Goal: Task Accomplishment & Management: Manage account settings

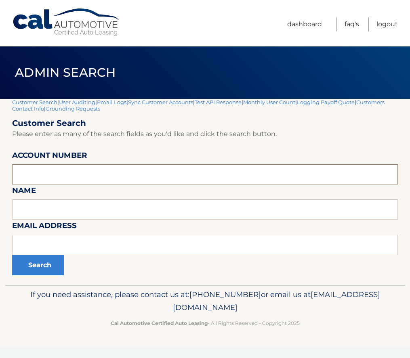
click at [72, 180] on input "text" at bounding box center [204, 174] width 385 height 20
type input "44455971019"
click at [12, 255] on button "Search" at bounding box center [38, 265] width 52 height 20
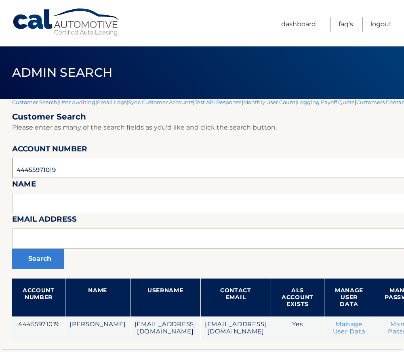
click at [40, 173] on input "44455971019" at bounding box center [266, 168] width 508 height 20
paste input "19484"
type input "44455919484"
click at [50, 253] on button "Search" at bounding box center [38, 259] width 52 height 20
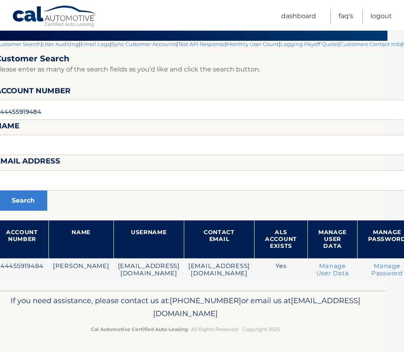
scroll to position [58, 18]
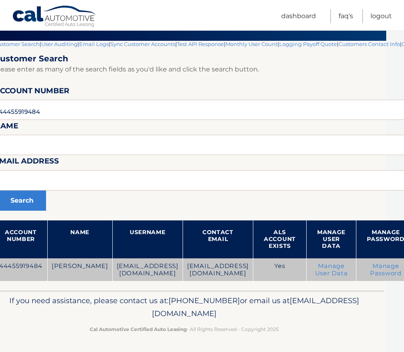
click at [218, 267] on td "emilyholyamie@comcast.net" at bounding box center [217, 269] width 70 height 23
click at [199, 267] on td "[EMAIL_ADDRESS][DOMAIN_NAME]" at bounding box center [217, 269] width 70 height 23
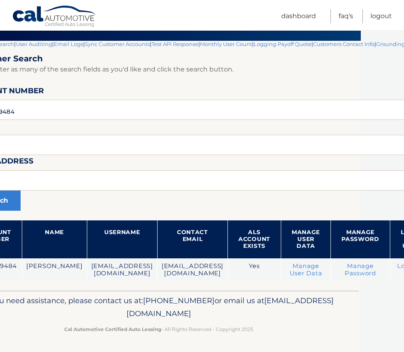
scroll to position [58, 46]
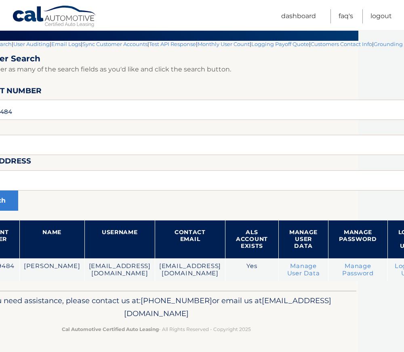
drag, startPoint x: 285, startPoint y: 350, endPoint x: 333, endPoint y: 350, distance: 48.4
click at [333, 350] on footer "If you need assistance, please contact us at: 609-807-3200 or email us at Custo…" at bounding box center [156, 321] width 404 height 61
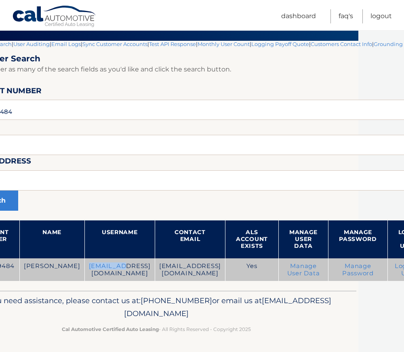
drag, startPoint x: 63, startPoint y: 267, endPoint x: 99, endPoint y: 270, distance: 35.7
click at [99, 270] on td "[EMAIL_ADDRESS][DOMAIN_NAME]" at bounding box center [119, 269] width 70 height 23
drag, startPoint x: 99, startPoint y: 270, endPoint x: 77, endPoint y: 264, distance: 22.6
click at [84, 264] on td "[EMAIL_ADDRESS][DOMAIN_NAME]" at bounding box center [119, 269] width 70 height 23
drag, startPoint x: 113, startPoint y: 266, endPoint x: 164, endPoint y: 274, distance: 52.3
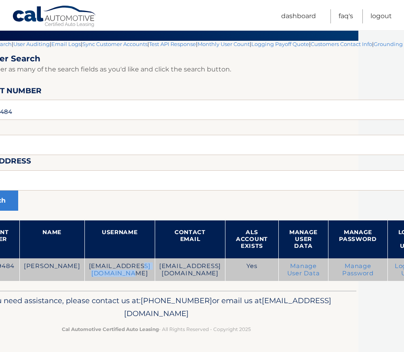
click at [155, 274] on td "[EMAIL_ADDRESS][DOMAIN_NAME]" at bounding box center [119, 269] width 70 height 23
click at [155, 268] on td "[EMAIL_ADDRESS][DOMAIN_NAME]" at bounding box center [119, 269] width 70 height 23
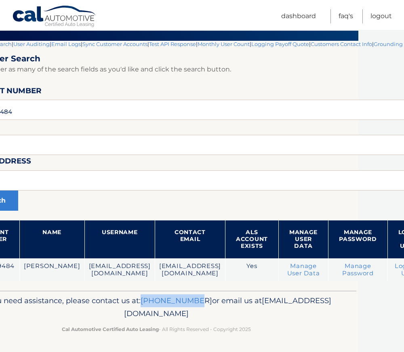
drag, startPoint x: 236, startPoint y: 303, endPoint x: 185, endPoint y: 303, distance: 51.3
click at [185, 303] on p "If you need assistance, please contact us at: 609-807-3200 or email us at Custo…" at bounding box center [156, 307] width 375 height 26
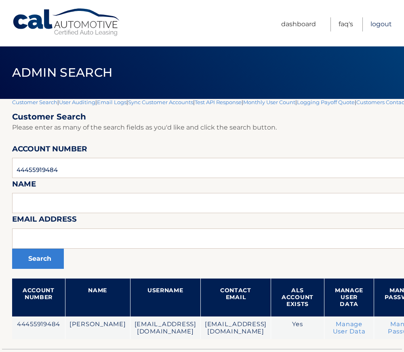
click at [383, 28] on link "Logout" at bounding box center [380, 24] width 21 height 14
